Goal: Book appointment/travel/reservation

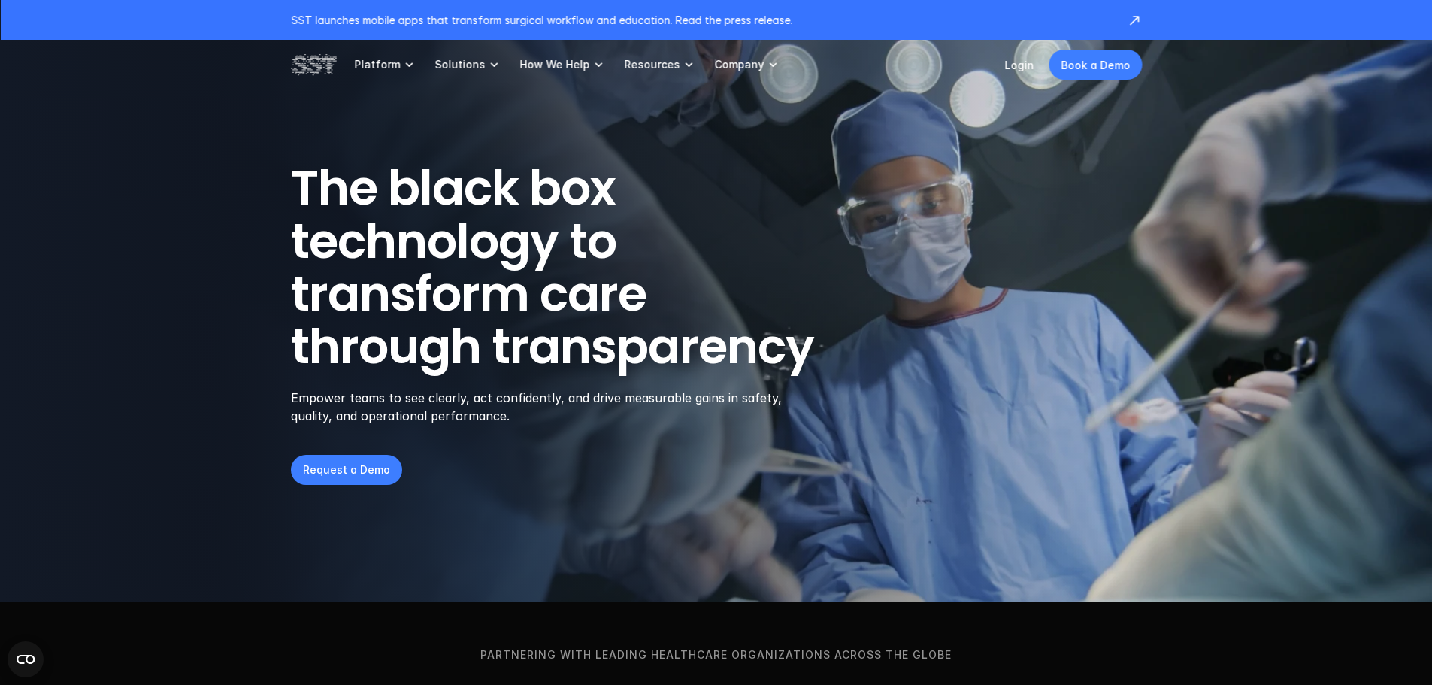
click at [1108, 67] on p "Book a Demo" at bounding box center [1094, 65] width 69 height 16
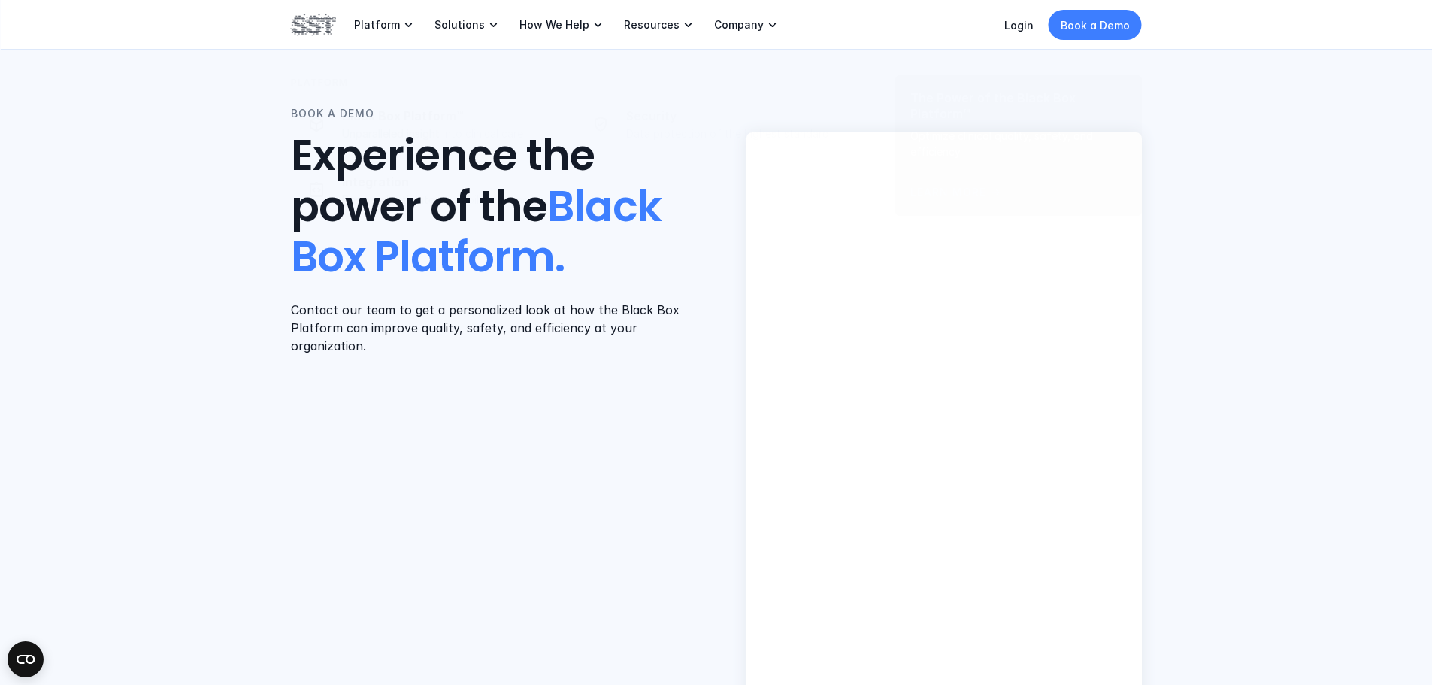
click at [319, 25] on img at bounding box center [313, 25] width 45 height 26
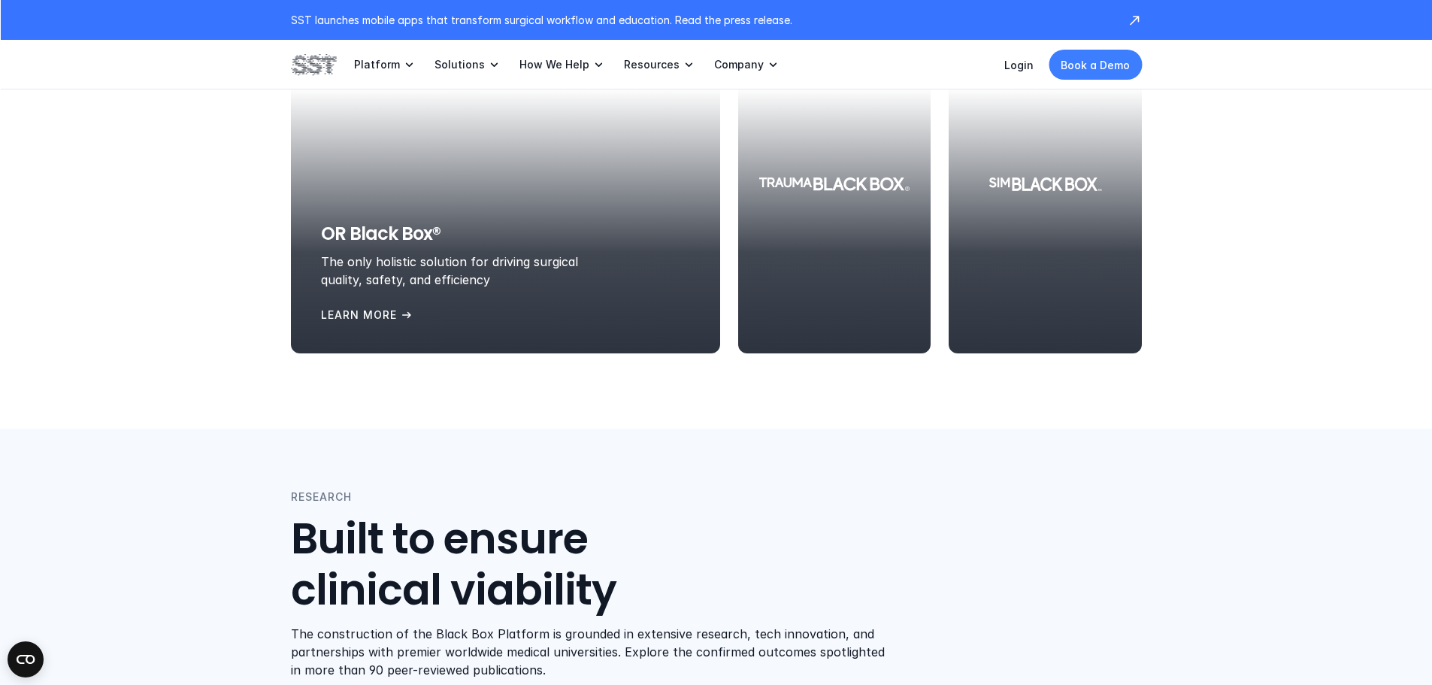
scroll to position [1804, 0]
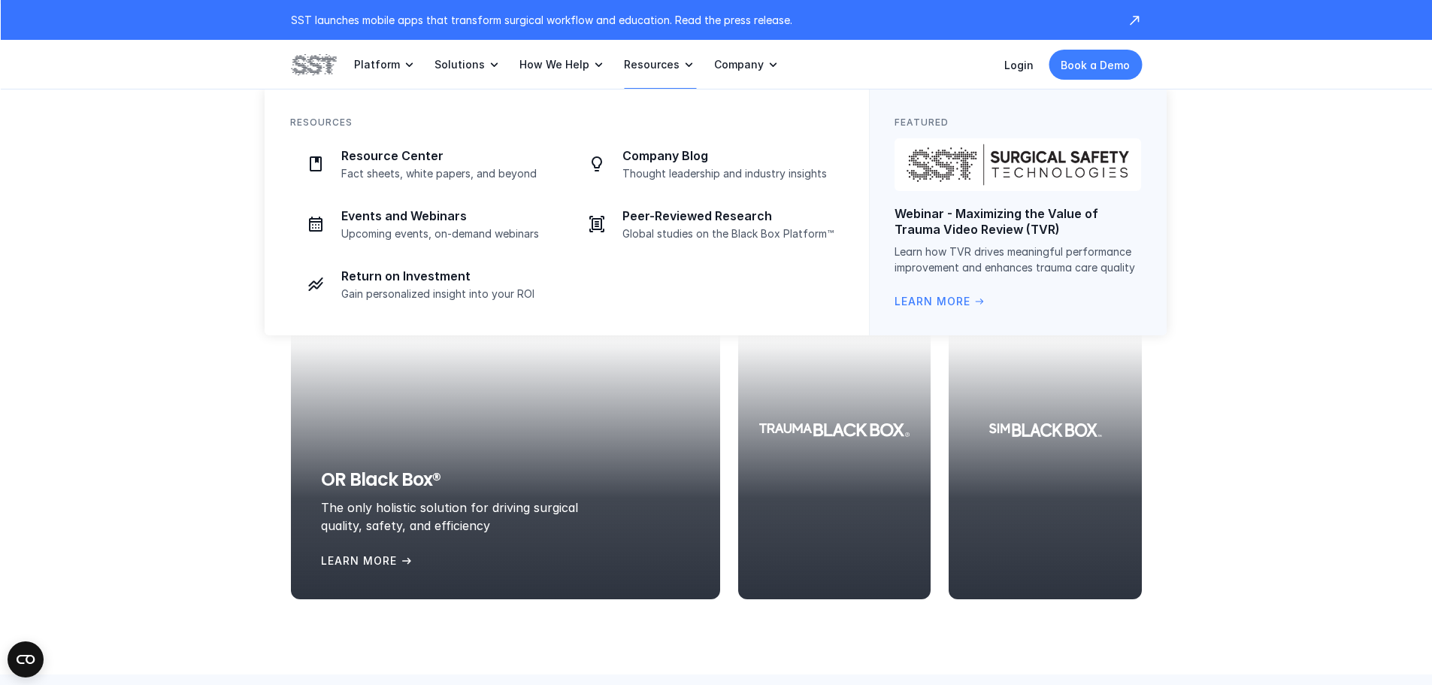
click at [648, 69] on p "Resources" at bounding box center [652, 65] width 56 height 14
click at [419, 154] on p "Resource Center" at bounding box center [447, 156] width 212 height 16
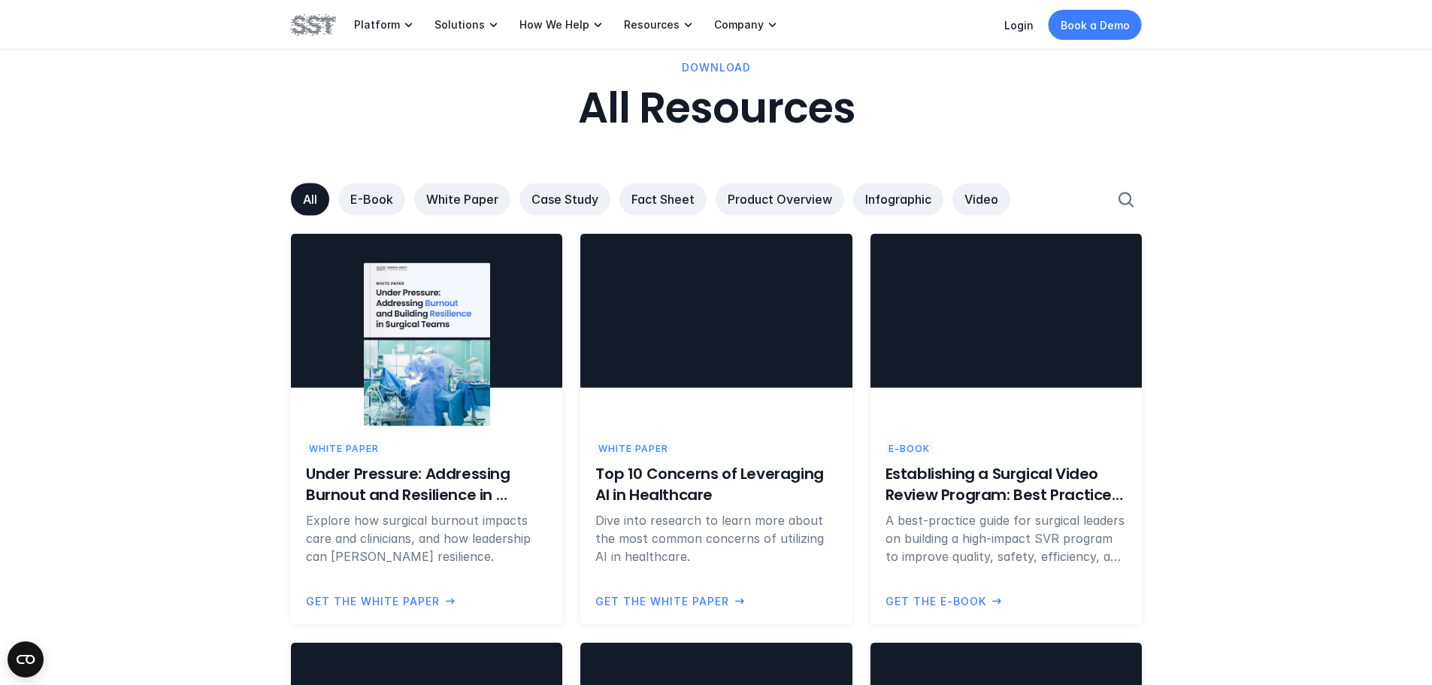
scroll to position [902, 0]
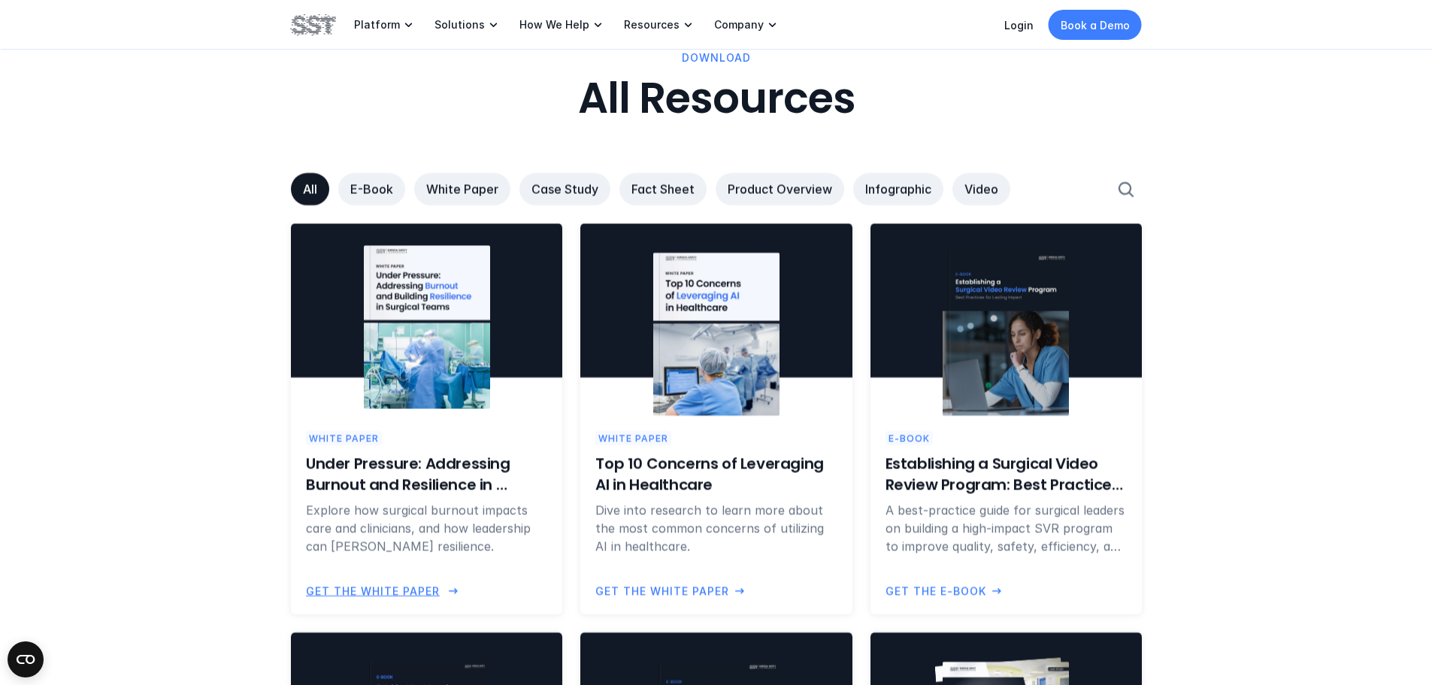
click at [410, 586] on p "Get the White Paper" at bounding box center [373, 590] width 134 height 17
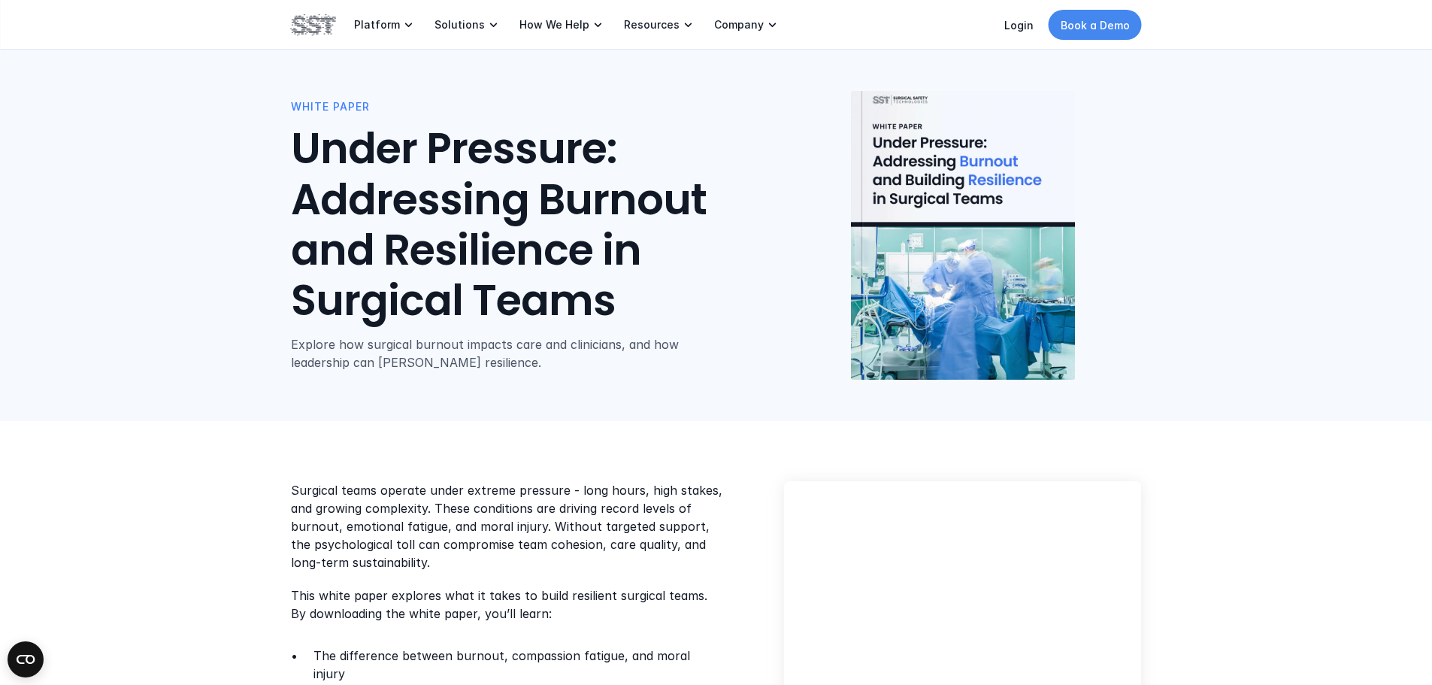
click at [1113, 21] on p "Book a Demo" at bounding box center [1094, 25] width 69 height 16
